Goal: Task Accomplishment & Management: Use online tool/utility

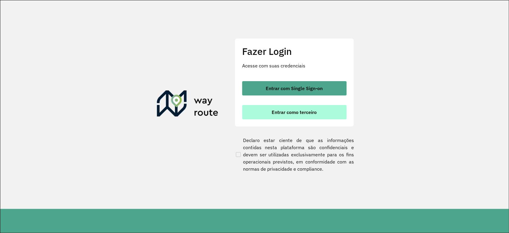
click at [290, 110] on span "Entrar como terceiro" at bounding box center [293, 112] width 45 height 5
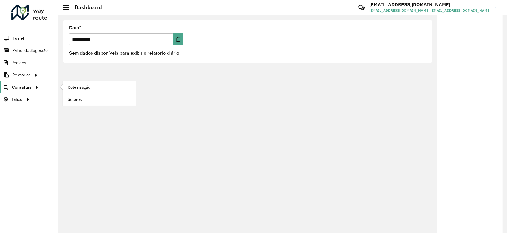
click at [31, 88] on div at bounding box center [35, 87] width 9 height 6
click at [75, 89] on span "Roteirização" at bounding box center [80, 87] width 24 height 6
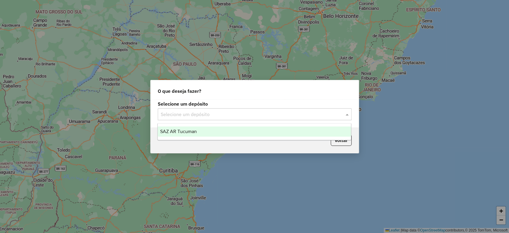
click at [200, 116] on input "text" at bounding box center [249, 114] width 176 height 7
click at [194, 130] on span "SAZ AR Tucuman" at bounding box center [178, 131] width 37 height 5
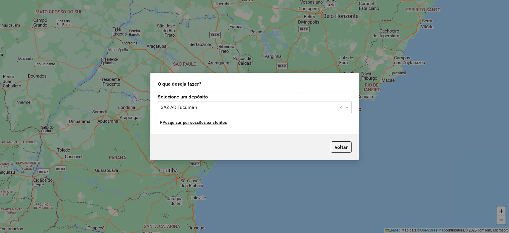
click at [194, 123] on button "Pesquisar por sessões existentes" at bounding box center [194, 122] width 72 height 9
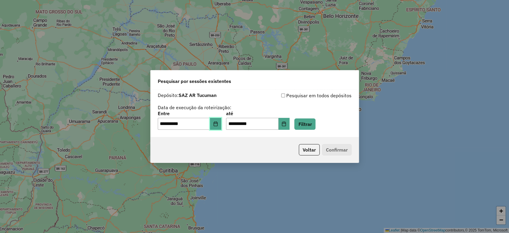
click at [215, 120] on button "Choose Date" at bounding box center [215, 124] width 11 height 12
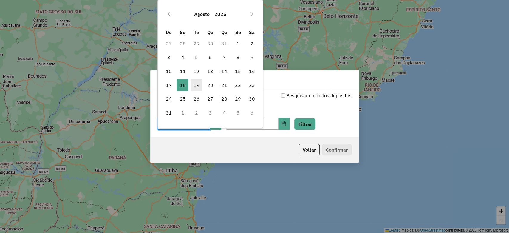
click at [197, 82] on span "19" at bounding box center [196, 85] width 12 height 12
type input "**********"
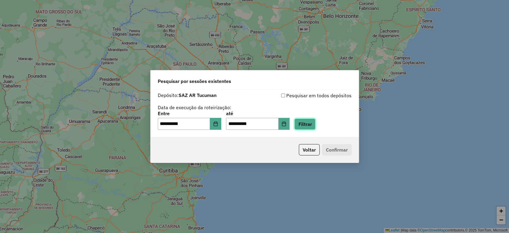
click at [312, 119] on button "Filtrar" at bounding box center [304, 123] width 21 height 11
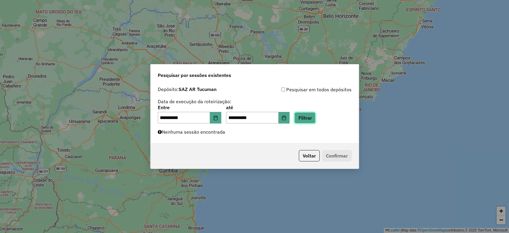
click at [306, 116] on button "Filtrar" at bounding box center [304, 117] width 21 height 11
click at [311, 119] on button "Filtrar" at bounding box center [304, 117] width 21 height 11
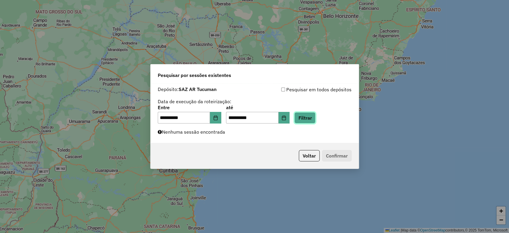
click at [306, 119] on button "Filtrar" at bounding box center [304, 117] width 21 height 11
click at [315, 119] on button "Filtrar" at bounding box center [304, 117] width 21 height 11
click at [312, 114] on button "Filtrar" at bounding box center [304, 117] width 21 height 11
click at [314, 114] on button "Filtrar" at bounding box center [304, 117] width 21 height 11
click at [315, 114] on button "Filtrar" at bounding box center [304, 117] width 21 height 11
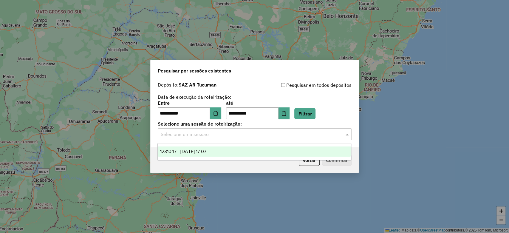
click at [213, 135] on input "text" at bounding box center [249, 134] width 176 height 7
click at [206, 149] on span "1231047 - 19/08/2025 17:07" at bounding box center [183, 151] width 46 height 5
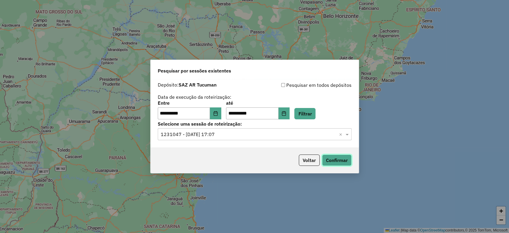
click at [339, 160] on button "Confirmar" at bounding box center [337, 159] width 30 height 11
click at [312, 115] on button "Filtrar" at bounding box center [304, 113] width 21 height 11
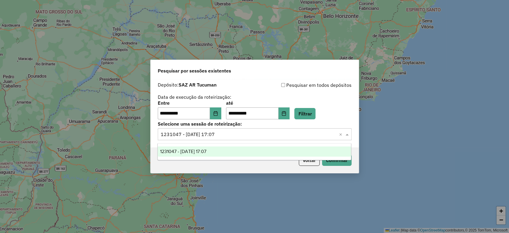
click at [257, 134] on input "text" at bounding box center [249, 134] width 176 height 7
click at [313, 112] on button "Filtrar" at bounding box center [304, 113] width 21 height 11
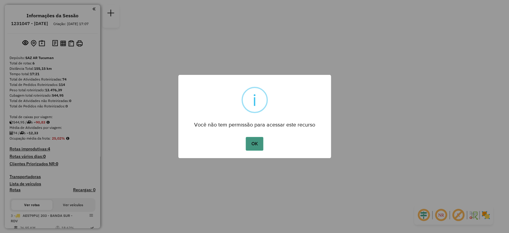
click at [255, 148] on button "OK" at bounding box center [255, 144] width 18 height 14
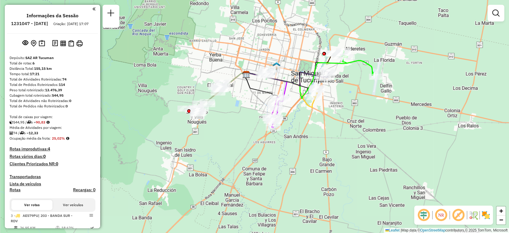
drag, startPoint x: 295, startPoint y: 173, endPoint x: 294, endPoint y: 125, distance: 48.9
click at [294, 125] on div "Janela de atendimento Grade de atendimento Capacidade Transportadoras Veículos …" at bounding box center [254, 116] width 509 height 233
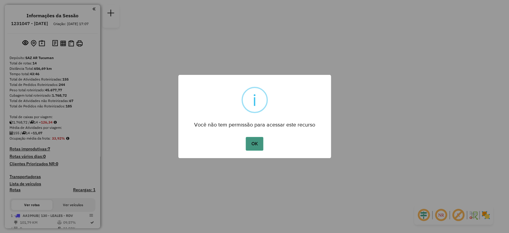
click at [251, 140] on button "OK" at bounding box center [255, 144] width 18 height 14
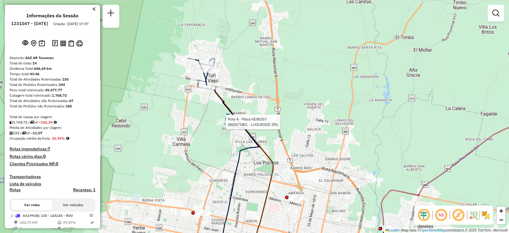
select select "**********"
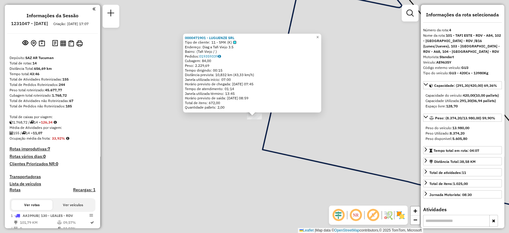
scroll to position [312, 0]
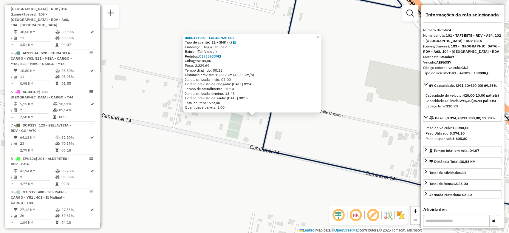
click at [244, 133] on div "0000471901 - LUGUENZE SRL Tipo de cliente: 11 - SMK (K) Endereço: Diag a Tafi V…" at bounding box center [254, 116] width 509 height 233
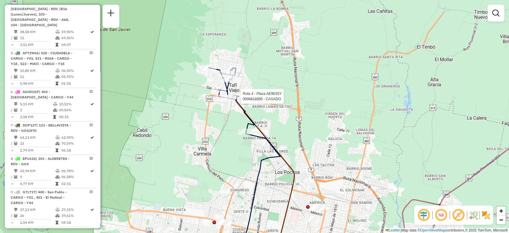
select select "**********"
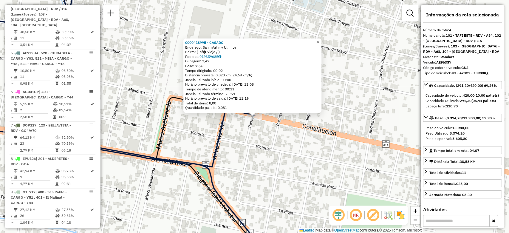
click at [213, 149] on icon at bounding box center [109, 116] width 320 height 279
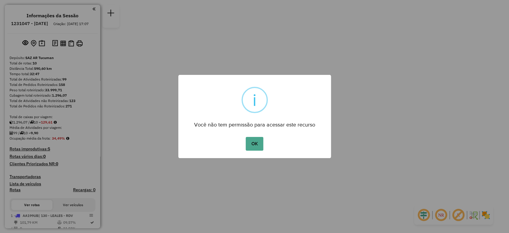
click at [262, 150] on div "OK No Cancel" at bounding box center [254, 143] width 153 height 17
click at [251, 141] on button "OK" at bounding box center [255, 144] width 18 height 14
click at [256, 142] on button "OK" at bounding box center [255, 144] width 18 height 14
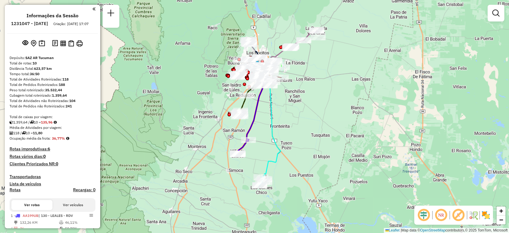
drag, startPoint x: 263, startPoint y: 150, endPoint x: 258, endPoint y: 99, distance: 50.6
click at [259, 100] on icon at bounding box center [255, 115] width 36 height 80
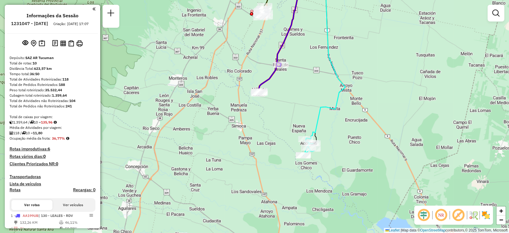
drag, startPoint x: 274, startPoint y: 176, endPoint x: 299, endPoint y: 77, distance: 101.8
click at [299, 77] on div "Rota 5 - Placa DOP127 0000448159 - LAMAS ELIANA BELEN Janela de atendimento Gra…" at bounding box center [254, 116] width 509 height 233
select select "**********"
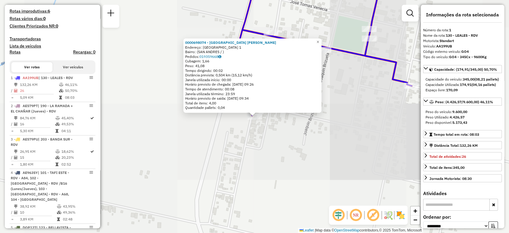
scroll to position [212, 0]
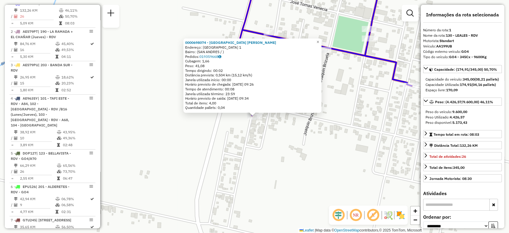
click at [276, 136] on div "0000698074 - OVIEDO OLGA Endereço: VILLA DE LEALES 1 Bairro: (SAN ANDRES / ) Pe…" at bounding box center [254, 116] width 509 height 233
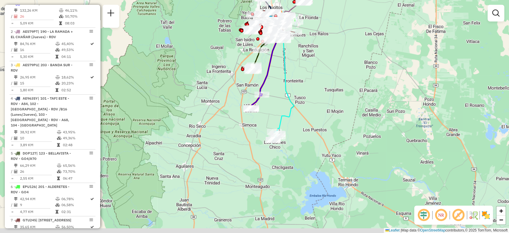
drag, startPoint x: 279, startPoint y: 187, endPoint x: 257, endPoint y: 127, distance: 64.3
click at [257, 127] on div "Janela de atendimento Grade de atendimento Capacidade Transportadoras Veículos …" at bounding box center [254, 116] width 509 height 233
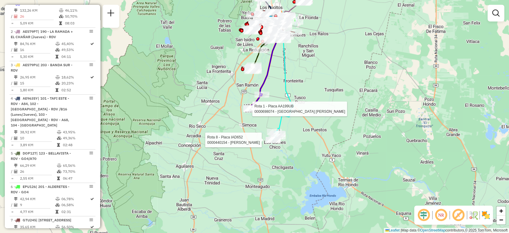
select select "**********"
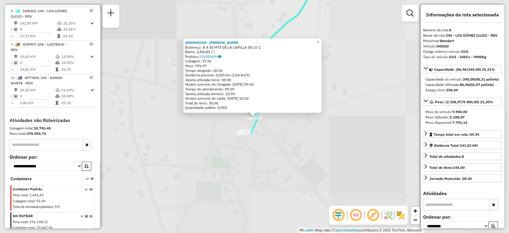
scroll to position [462, 0]
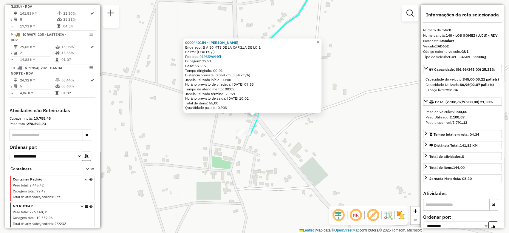
click at [248, 143] on div "0000440154 - VALLEJO LUIS MIGUEL Endereço: B A 50 MTS DE LA CAPILLA DE LO 1 Bai…" at bounding box center [254, 116] width 509 height 233
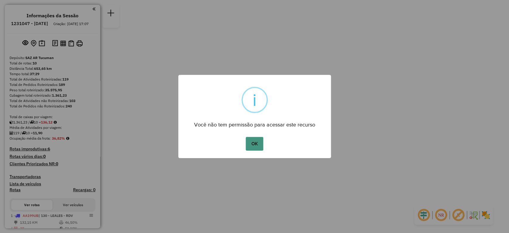
click at [255, 142] on button "OK" at bounding box center [255, 144] width 18 height 14
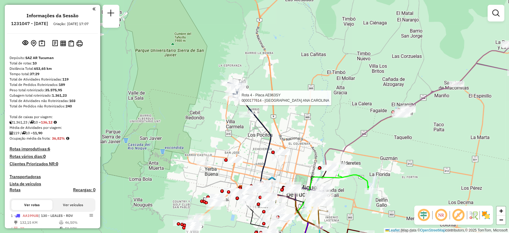
click at [239, 101] on div at bounding box center [237, 98] width 15 height 6
select select "**********"
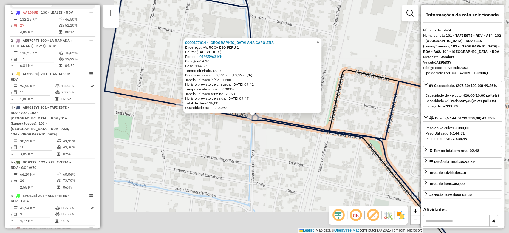
scroll to position [312, 0]
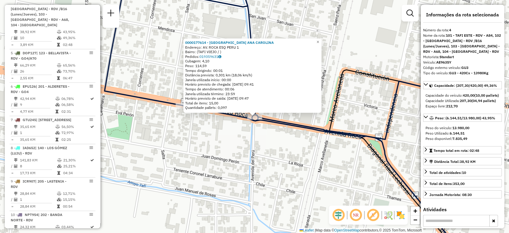
click at [216, 132] on div "0000177614 - VILLAGRA VELEZ ANA CAROLINA Endereço: AV. ROCA ESQ PERU 1 Bairro: …" at bounding box center [254, 116] width 509 height 233
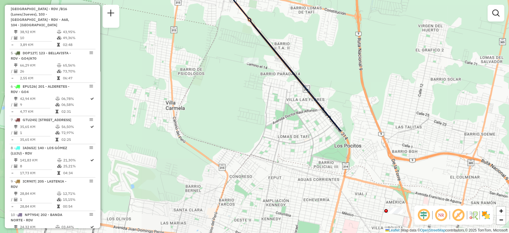
drag, startPoint x: 221, startPoint y: 152, endPoint x: 224, endPoint y: 25, distance: 127.3
click at [224, 25] on div "Janela de atendimento Grade de atendimento Capacidade Transportadoras Veículos …" at bounding box center [254, 116] width 509 height 233
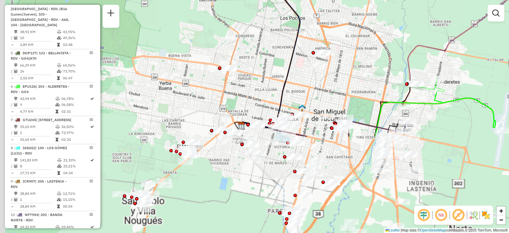
drag, startPoint x: 245, startPoint y: 185, endPoint x: 260, endPoint y: 67, distance: 119.0
click at [261, 66] on div "Rota 4 - Placa AE963SY 0000177614 - VILLAGRA VELEZ ANA CAROLINA Janela de atend…" at bounding box center [254, 116] width 509 height 233
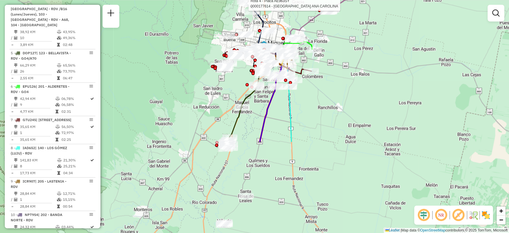
drag, startPoint x: 226, startPoint y: 183, endPoint x: 244, endPoint y: 69, distance: 115.9
click at [244, 69] on div "Rota 4 - Placa AE963SY 0000177614 - VILLAGRA VELEZ ANA CAROLINA Janela de atend…" at bounding box center [254, 116] width 509 height 233
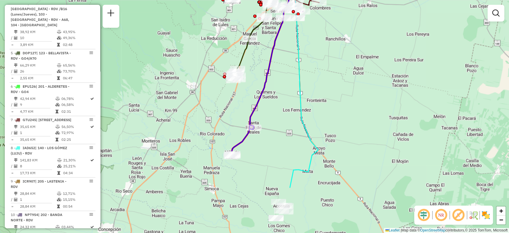
drag, startPoint x: 291, startPoint y: 176, endPoint x: 295, endPoint y: 121, distance: 55.3
click at [295, 121] on div "Rota 4 - Placa AE963SY 0000177614 - VILLAGRA VELEZ ANA CAROLINA Janela de atend…" at bounding box center [254, 116] width 509 height 233
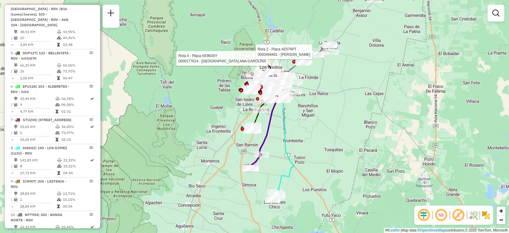
select select "**********"
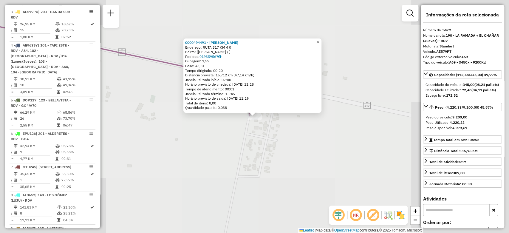
scroll to position [245, 0]
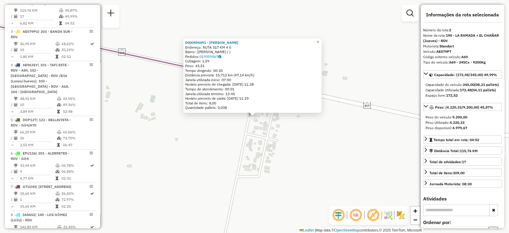
click at [304, 134] on div "0000494491 - PEDRAZA NELSON RAMON Endereço: RUTA 317 KM 4 0 Bairro: (BURRUYACU …" at bounding box center [254, 116] width 509 height 233
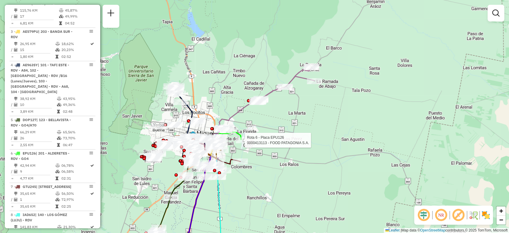
click at [247, 143] on div at bounding box center [242, 140] width 15 height 6
select select "**********"
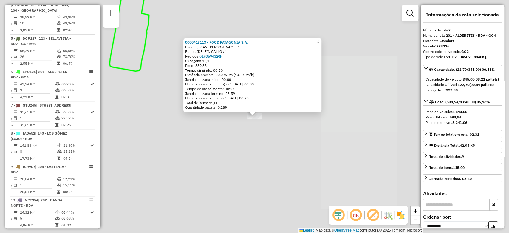
scroll to position [395, 0]
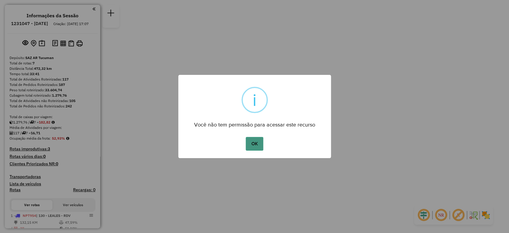
click at [260, 143] on button "OK" at bounding box center [255, 144] width 18 height 14
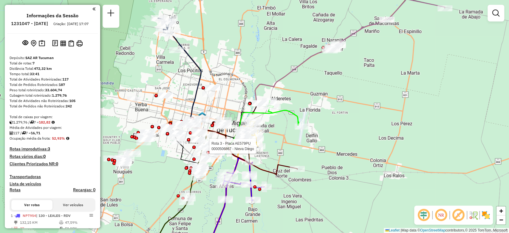
select select "**********"
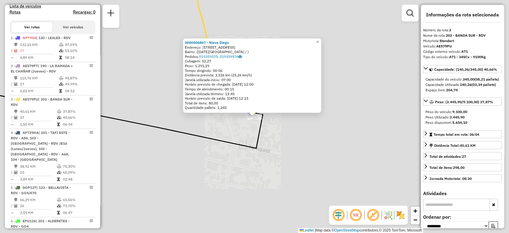
scroll to position [273, 0]
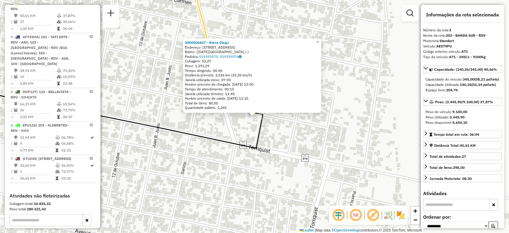
click at [297, 133] on div "0000506867 - Nieva Diego Endereço: Calle Jujuy 341 Bairro: (San miguel de tucum…" at bounding box center [254, 116] width 509 height 233
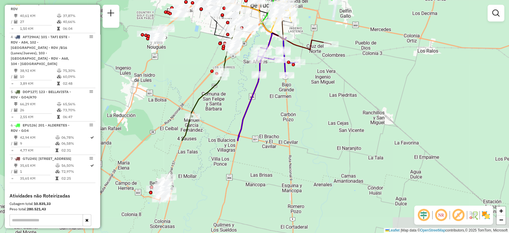
drag, startPoint x: 245, startPoint y: 196, endPoint x: 238, endPoint y: 81, distance: 115.5
click at [238, 81] on div "Janela de atendimento Grade de atendimento Capacidade Transportadoras Veículos …" at bounding box center [254, 116] width 509 height 233
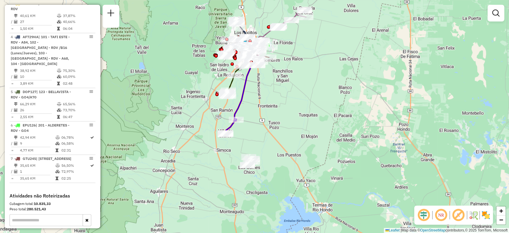
drag, startPoint x: 250, startPoint y: 107, endPoint x: 250, endPoint y: 101, distance: 6.0
click div "Janela de atendimento Grade de atendimento Capacidade Transportadoras Veículos …"
select select "**********"
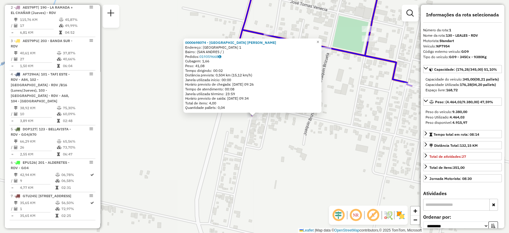
scroll to position [212, 0]
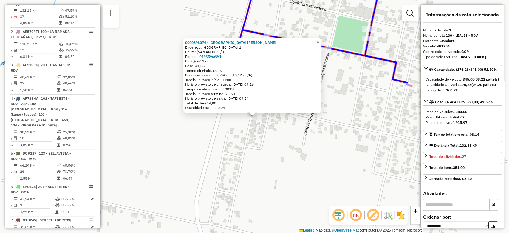
click div "0000698074 - OVIEDO OLGA Endereço: VILLA DE LEALES 1 Bairro: (SAN ANDRES / ) Pe…"
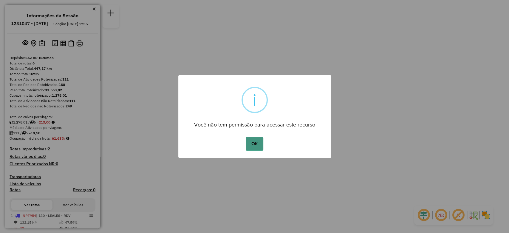
click at [251, 143] on button "OK" at bounding box center [255, 144] width 18 height 14
click at [258, 142] on button "OK" at bounding box center [255, 144] width 18 height 14
click at [251, 146] on button "OK" at bounding box center [255, 144] width 18 height 14
click at [262, 144] on button "OK" at bounding box center [255, 144] width 18 height 14
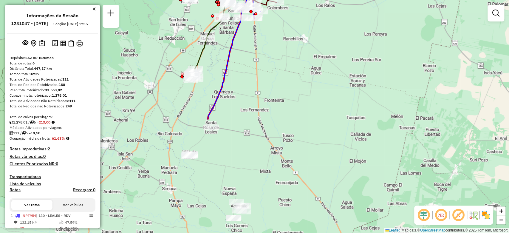
drag, startPoint x: 249, startPoint y: 208, endPoint x: 234, endPoint y: 71, distance: 137.6
click at [234, 71] on div "Janela de atendimento Grade de atendimento Capacidade Transportadoras Veículos …" at bounding box center [254, 116] width 509 height 233
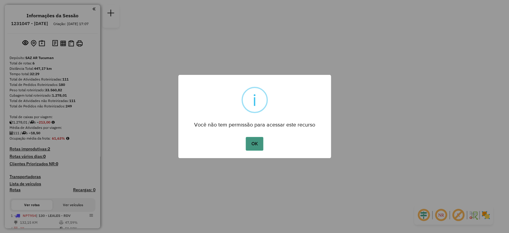
click at [254, 143] on button "OK" at bounding box center [255, 144] width 18 height 14
click at [262, 141] on button "OK" at bounding box center [255, 144] width 18 height 14
click at [256, 142] on button "OK" at bounding box center [255, 144] width 18 height 14
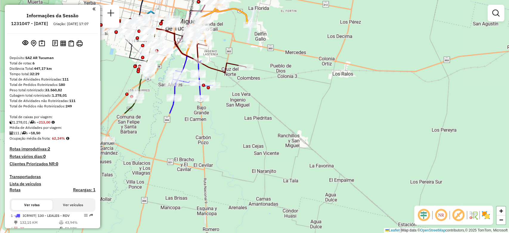
drag, startPoint x: 361, startPoint y: 170, endPoint x: 234, endPoint y: 33, distance: 186.0
click at [235, 31] on div "Janela de atendimento Grade de atendimento Capacidade Transportadoras Veículos …" at bounding box center [254, 116] width 509 height 233
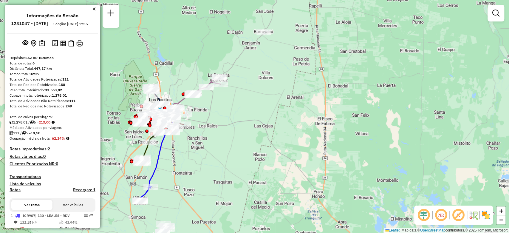
click at [233, 146] on div "Janela de atendimento Grade de atendimento Capacidade Transportadoras Veículos …" at bounding box center [254, 116] width 509 height 233
select select "**********"
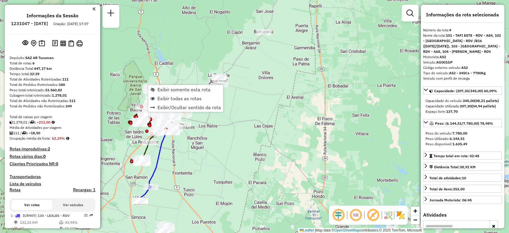
scroll to position [307, 0]
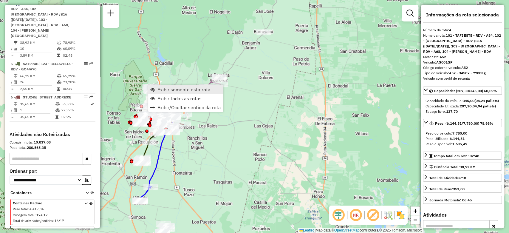
click at [184, 90] on span "Exibir somente esta rota" at bounding box center [183, 89] width 53 height 5
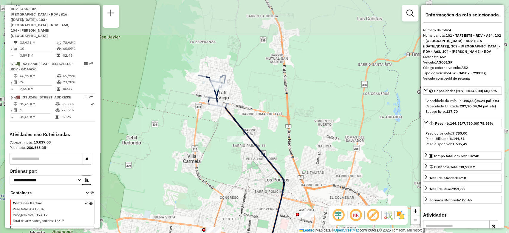
drag, startPoint x: 224, startPoint y: 55, endPoint x: 210, endPoint y: 121, distance: 67.8
click at [210, 121] on div "Janela de atendimento Grade de atendimento Capacidade Transportadoras Veículos …" at bounding box center [254, 116] width 509 height 233
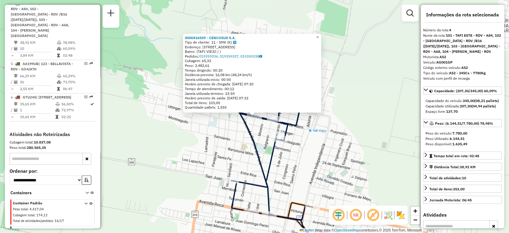
click at [167, 79] on div "0000416559 - CENCOSUD S.A. Tipo de cliente: 11 - SMK (K) Endereço: AV ALEM 618 …" at bounding box center [254, 116] width 509 height 233
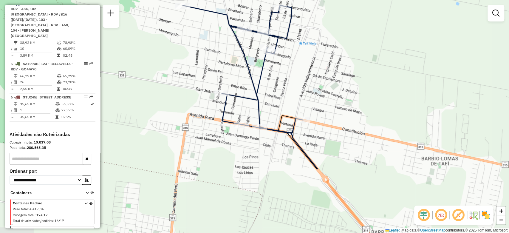
drag, startPoint x: 325, startPoint y: 159, endPoint x: 297, endPoint y: 92, distance: 72.6
click at [316, 72] on div "Janela de atendimento Grade de atendimento Capacidade Transportadoras Veículos …" at bounding box center [254, 116] width 509 height 233
click at [372, 84] on div "Janela de atendimento Grade de atendimento Capacidade Transportadoras Veículos …" at bounding box center [254, 116] width 509 height 233
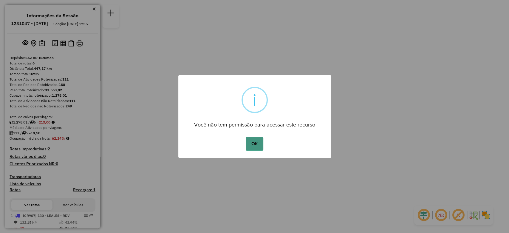
click at [256, 143] on button "OK" at bounding box center [255, 144] width 18 height 14
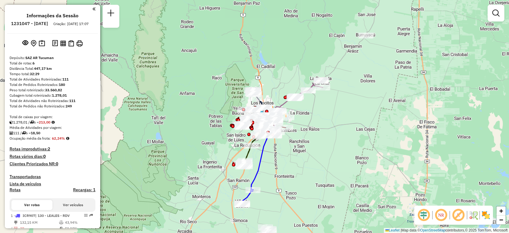
click at [336, 114] on div "Janela de atendimento Grade de atendimento Capacidade Transportadoras Veículos …" at bounding box center [254, 116] width 509 height 233
click at [160, 164] on div "Janela de atendimento Grade de atendimento Capacidade Transportadoras Veículos …" at bounding box center [254, 116] width 509 height 233
